Goal: Information Seeking & Learning: Learn about a topic

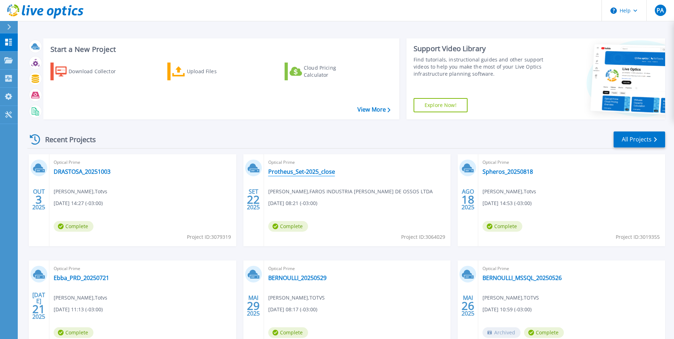
click at [319, 172] on link "Protheus_Set-2025_close" at bounding box center [301, 171] width 67 height 7
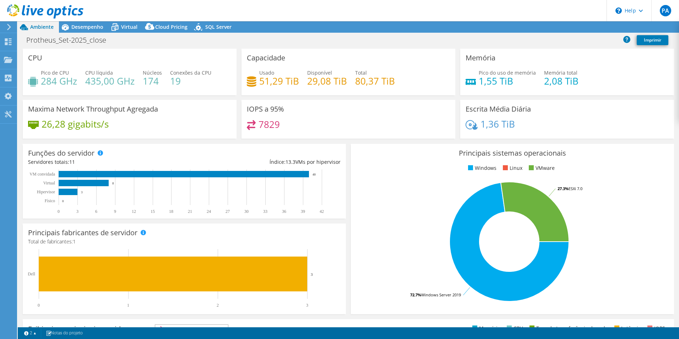
select select "SouthAmerica"
select select "BRL"
click at [78, 23] on div at bounding box center [41, 12] width 83 height 24
click at [84, 29] on span "Desempenho" at bounding box center [87, 26] width 32 height 7
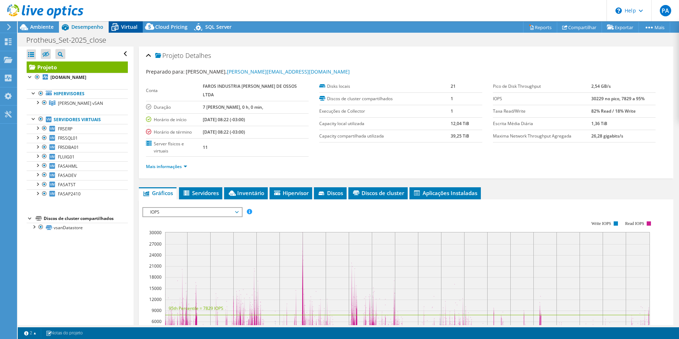
click at [128, 27] on span "Virtual" at bounding box center [129, 26] width 16 height 7
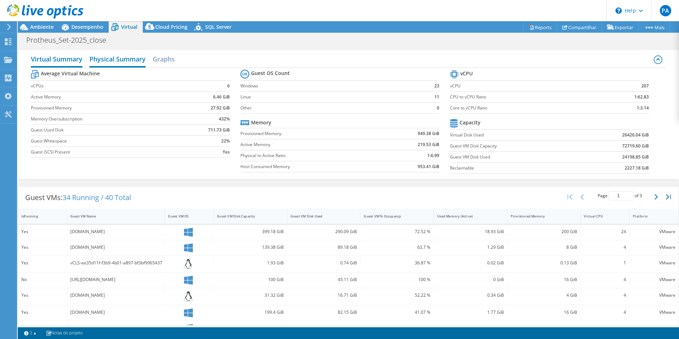
click at [127, 62] on h2 "Physical Summary" at bounding box center [118, 60] width 56 height 16
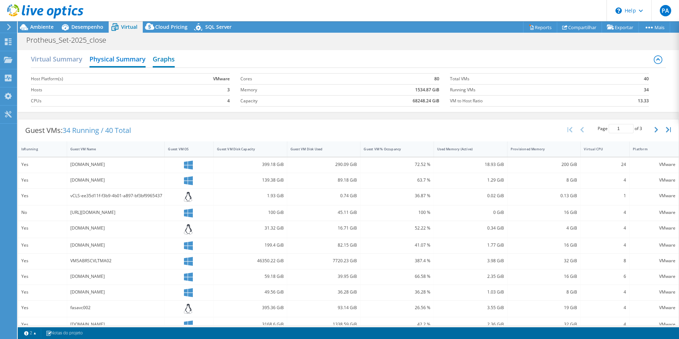
click at [157, 63] on h2 "Graphs" at bounding box center [164, 60] width 22 height 16
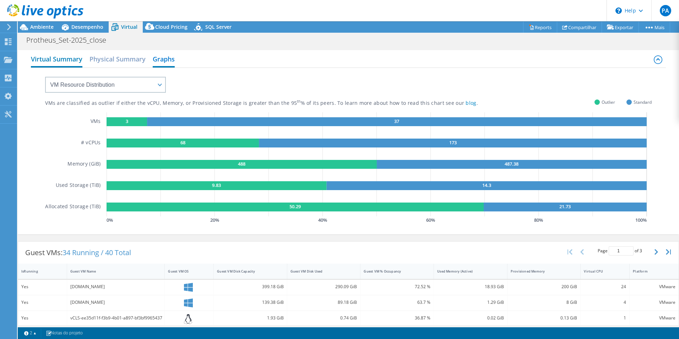
click at [64, 60] on h2 "Virtual Summary" at bounding box center [57, 60] width 52 height 16
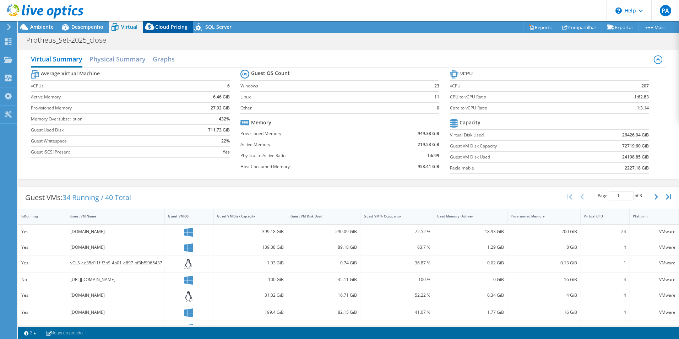
click at [174, 28] on span "Cloud Pricing" at bounding box center [171, 26] width 32 height 7
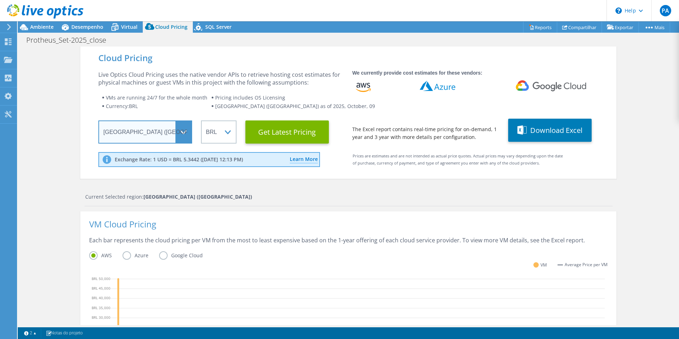
click at [182, 132] on select "Select a Region Asia Pacific (Hong Kong) Asia Pacific (Mumbai) Asia Pacific (Se…" at bounding box center [145, 131] width 94 height 23
click at [204, 90] on div "Live Optics Cloud Pricing uses the native vendor APIs to retrieve hosting cost …" at bounding box center [220, 107] width 245 height 73
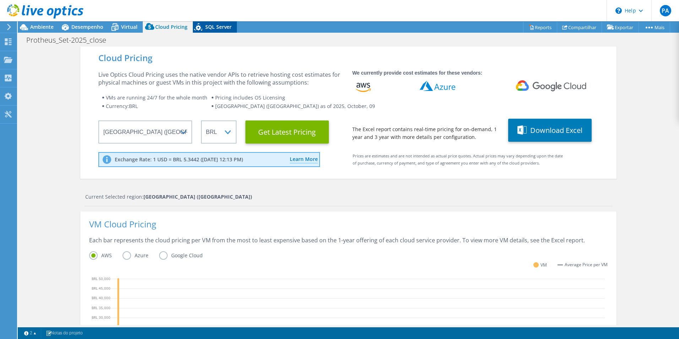
click at [218, 27] on span "SQL Server" at bounding box center [218, 26] width 26 height 7
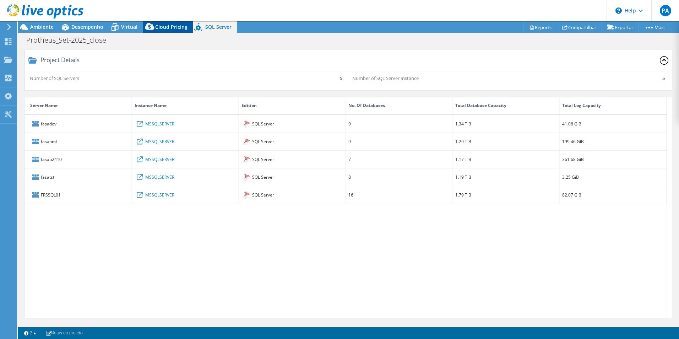
click at [160, 28] on span "Cloud Pricing" at bounding box center [171, 26] width 32 height 7
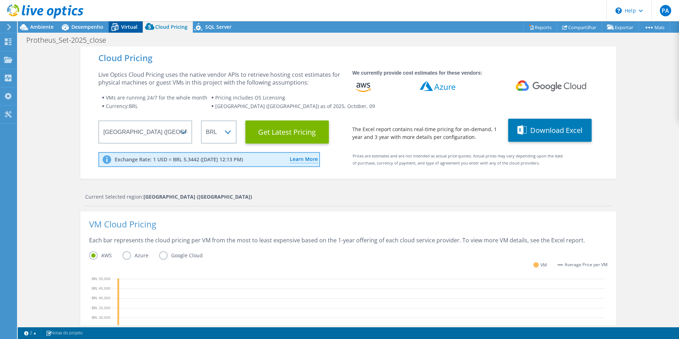
click at [125, 25] on span "Virtual" at bounding box center [129, 26] width 16 height 7
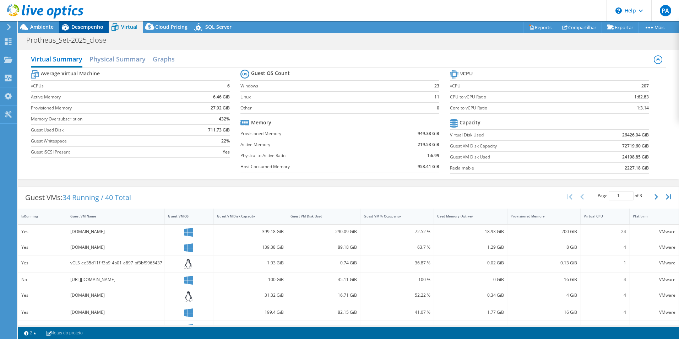
click at [74, 25] on span "Desempenho" at bounding box center [87, 26] width 32 height 7
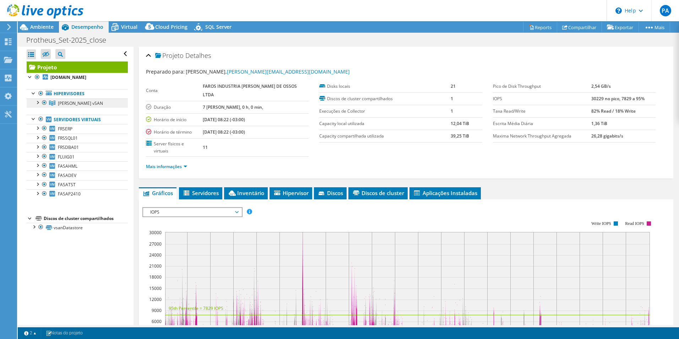
click at [77, 104] on span "Custer vSAN" at bounding box center [80, 103] width 45 height 6
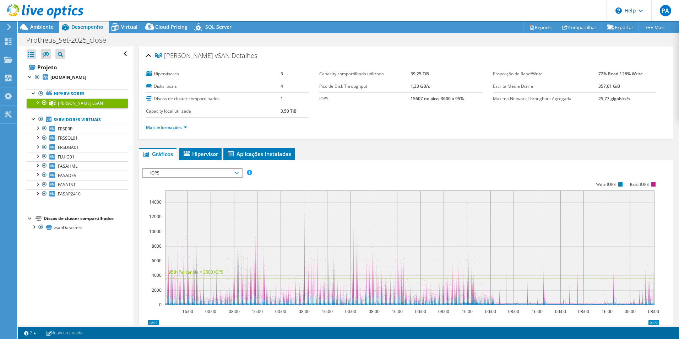
click at [38, 99] on div at bounding box center [37, 101] width 7 height 7
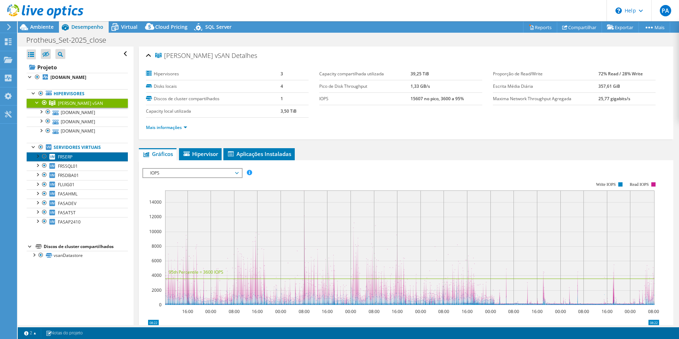
click at [72, 158] on span "FRSERP" at bounding box center [65, 157] width 15 height 6
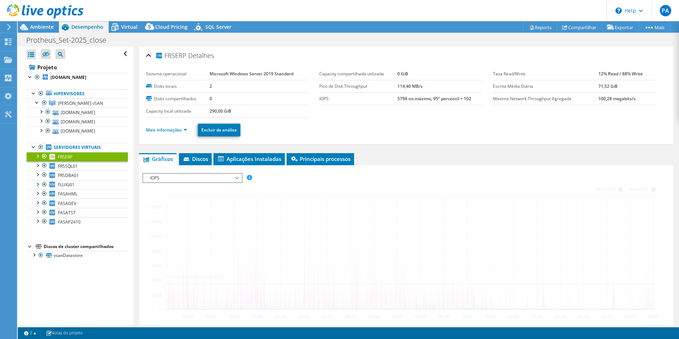
click at [195, 178] on span "IOPS" at bounding box center [192, 178] width 91 height 9
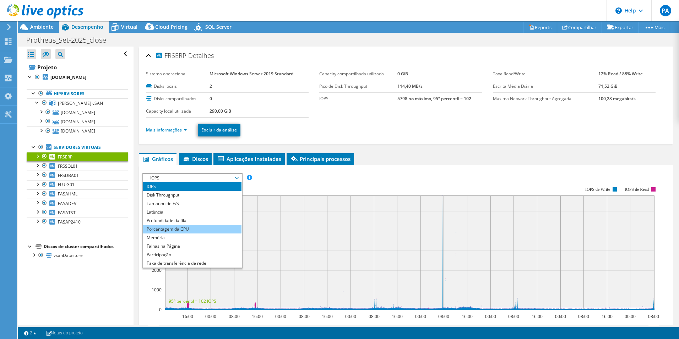
click at [196, 227] on li "Porcentagem da CPU" at bounding box center [192, 229] width 98 height 9
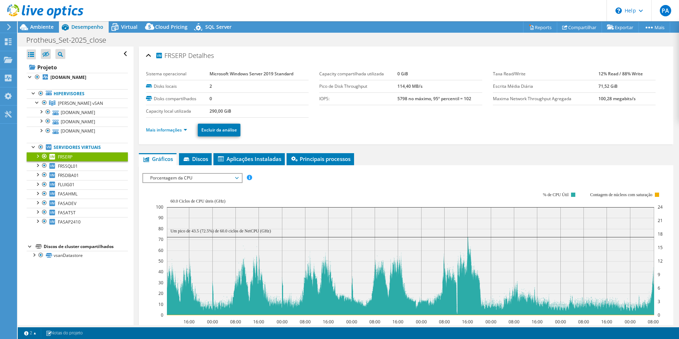
click at [224, 177] on span "Porcentagem da CPU" at bounding box center [192, 178] width 91 height 9
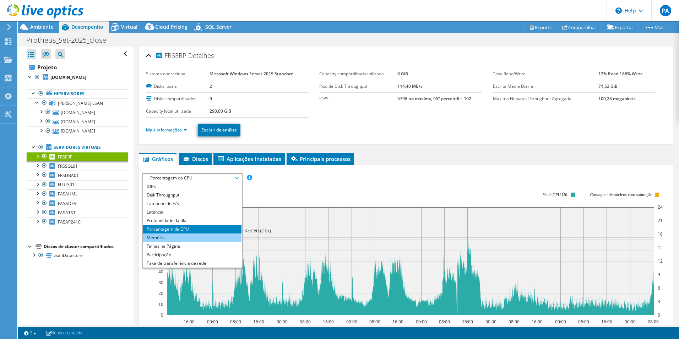
click at [174, 239] on li "Memória" at bounding box center [192, 237] width 98 height 9
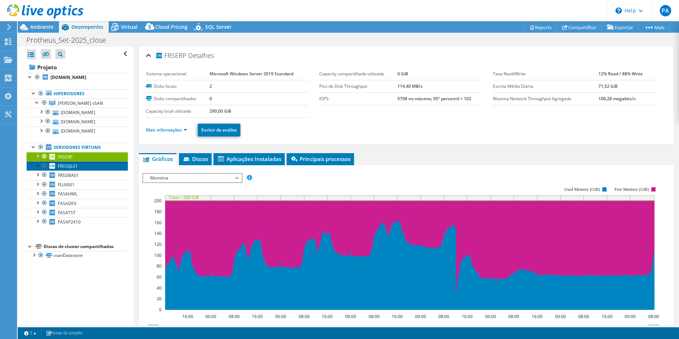
click at [76, 167] on span "FRSSQL01" at bounding box center [68, 166] width 20 height 6
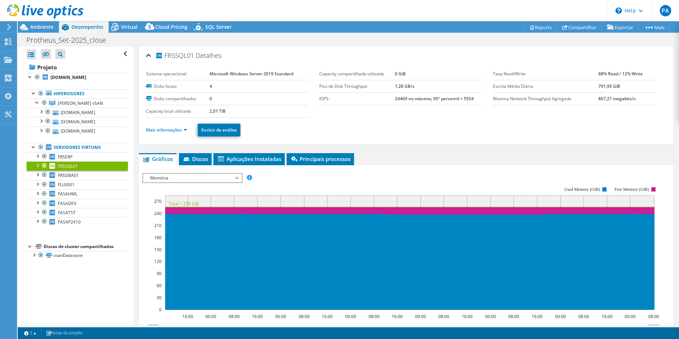
click at [204, 180] on span "Memória" at bounding box center [192, 178] width 91 height 9
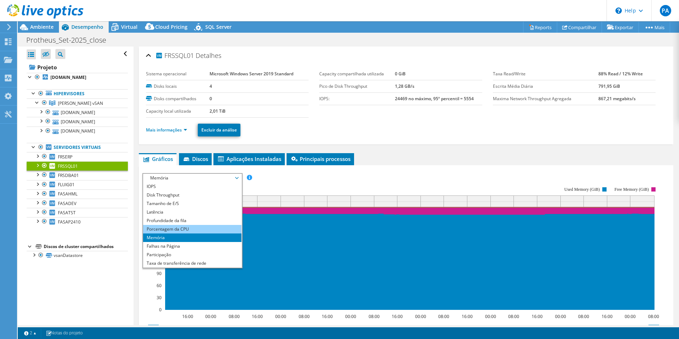
click at [197, 229] on li "Porcentagem da CPU" at bounding box center [192, 229] width 98 height 9
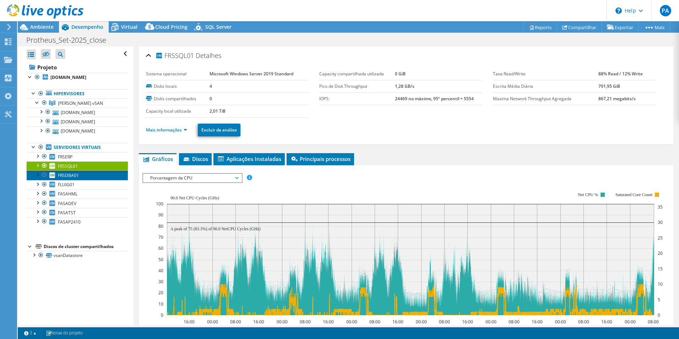
click at [75, 175] on span "FRSDBA01" at bounding box center [68, 175] width 21 height 6
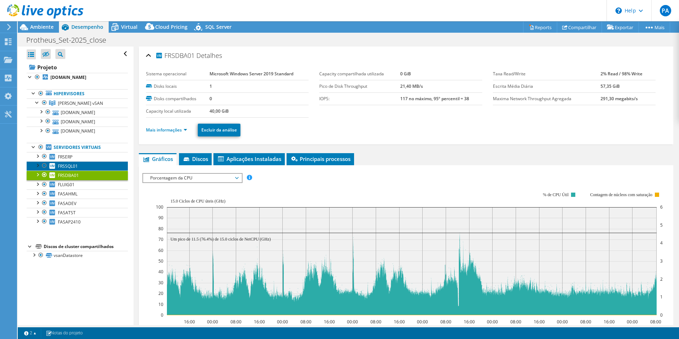
click at [78, 167] on link "FRSSQL01" at bounding box center [77, 165] width 101 height 9
